Goal: Transaction & Acquisition: Purchase product/service

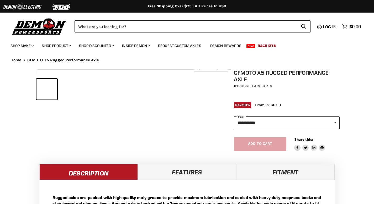
select select "******"
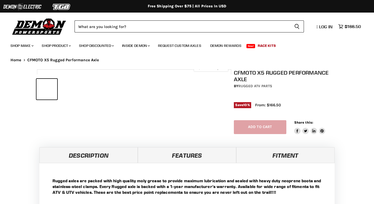
select select "******"
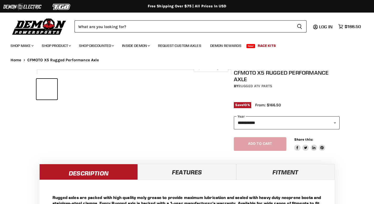
select select "******"
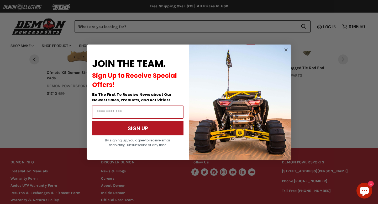
scroll to position [459, 0]
